Goal: Check status: Check status

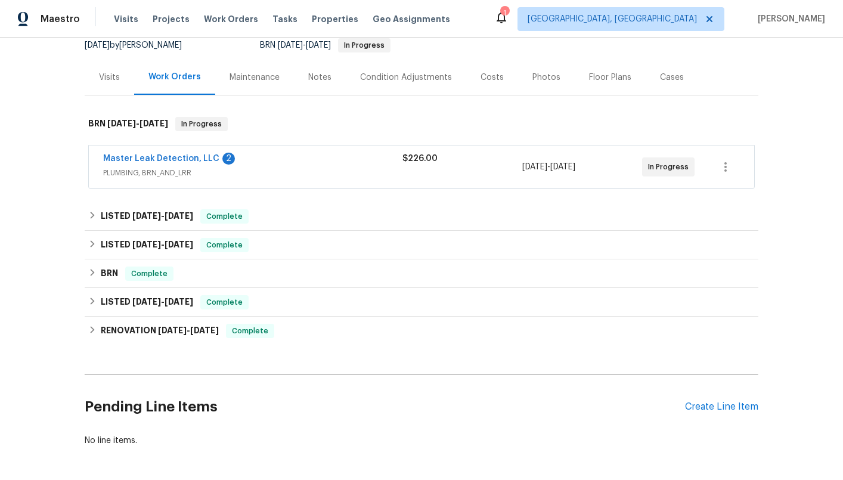
scroll to position [125, 0]
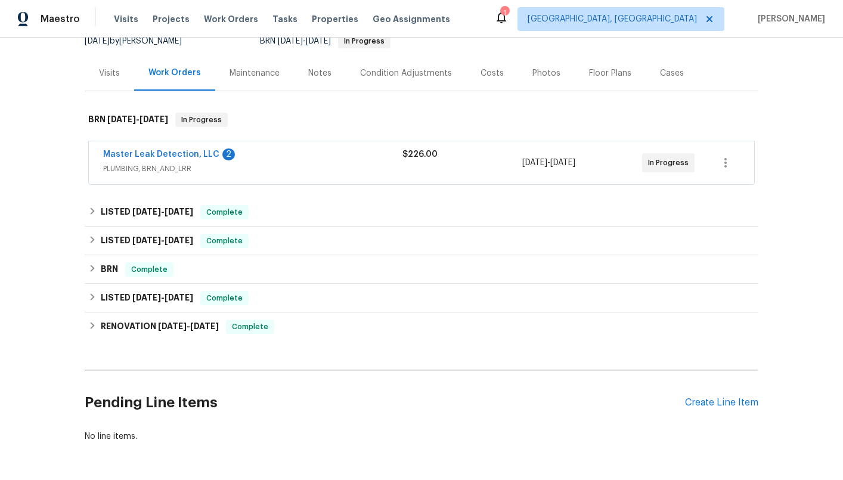
click at [268, 159] on div "Master Leak Detection, LLC 2" at bounding box center [252, 155] width 299 height 14
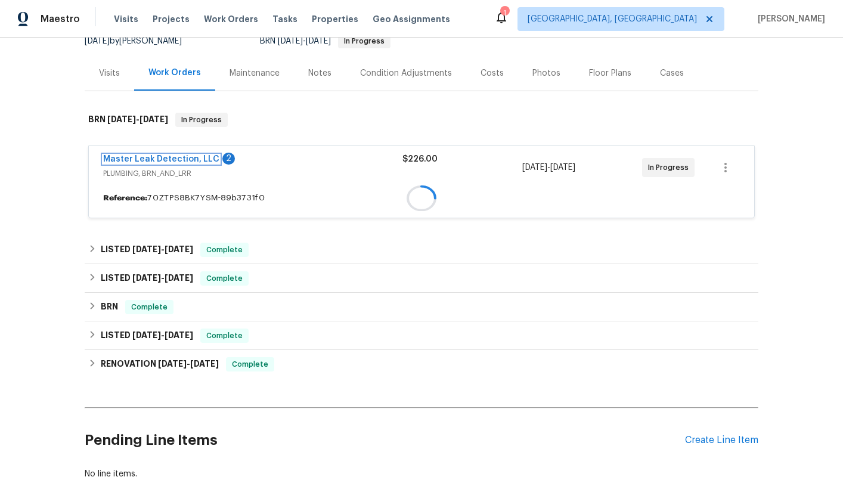
click at [140, 156] on span "Master Leak Detection, LLC" at bounding box center [161, 159] width 116 height 12
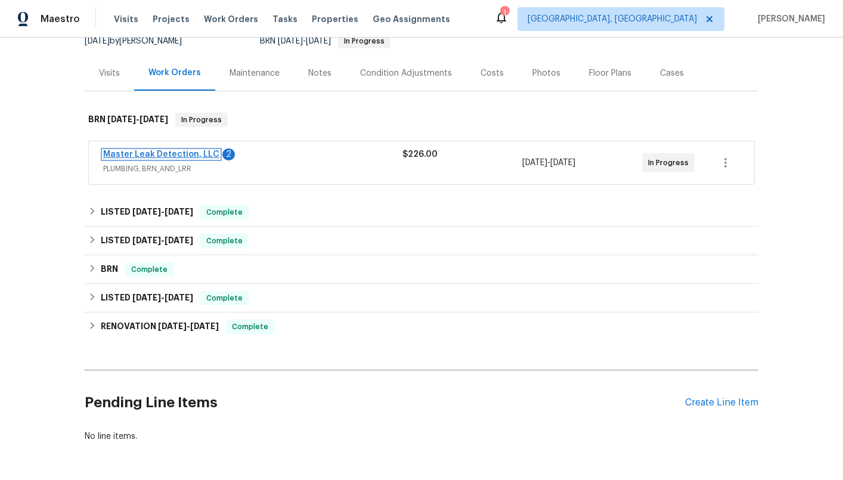
click at [183, 155] on link "Master Leak Detection, LLC" at bounding box center [161, 154] width 116 height 8
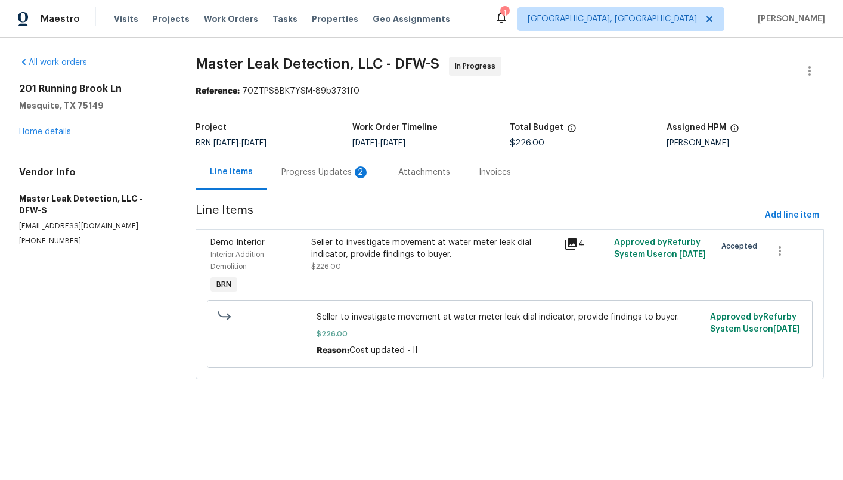
click at [315, 176] on div "Progress Updates 2" at bounding box center [325, 172] width 88 height 12
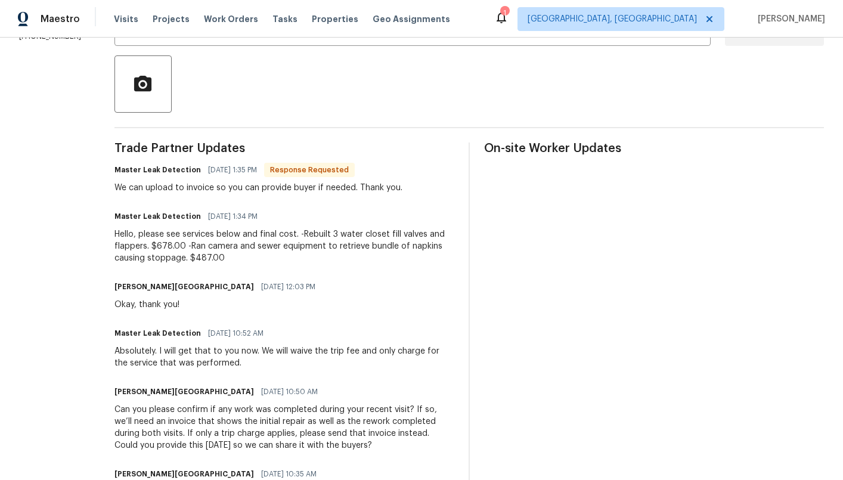
scroll to position [261, 0]
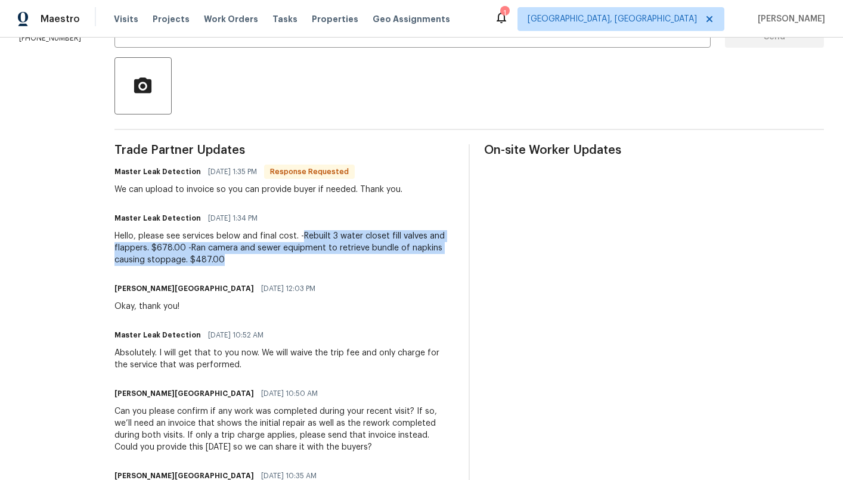
drag, startPoint x: 312, startPoint y: 265, endPoint x: 340, endPoint y: 237, distance: 40.5
click at [340, 237] on div "Hello, please see services below and final cost. -Rebuilt 3 water closet fill v…" at bounding box center [284, 248] width 340 height 36
copy div "Rebuilt 3 water closet fill valves and flappers. $678.00 -Ran camera and sewer …"
